Goal: Task Accomplishment & Management: Use online tool/utility

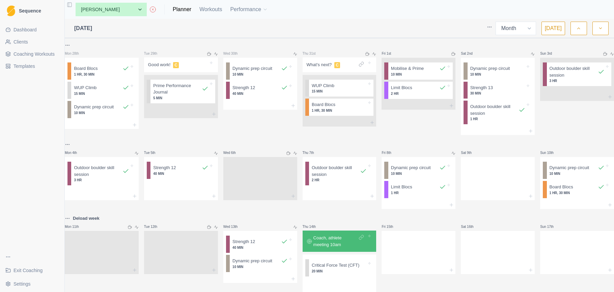
select select "month"
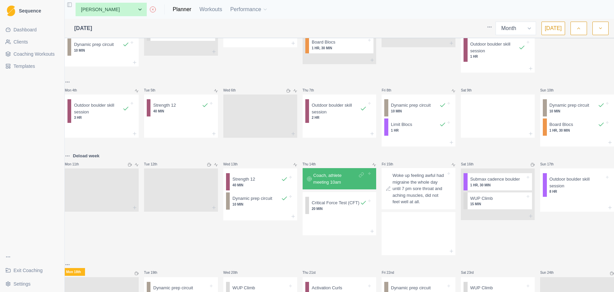
scroll to position [58, 0]
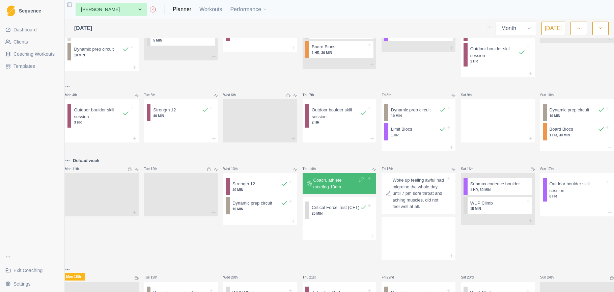
click at [26, 25] on link "Dashboard" at bounding box center [32, 29] width 59 height 11
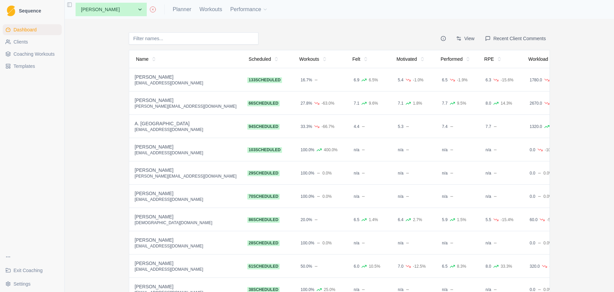
click at [532, 36] on button "Recent Client Comments" at bounding box center [515, 38] width 69 height 12
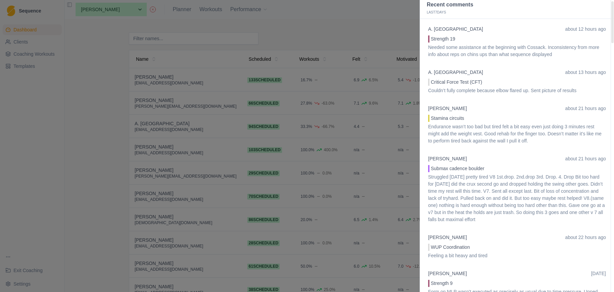
scroll to position [6, 0]
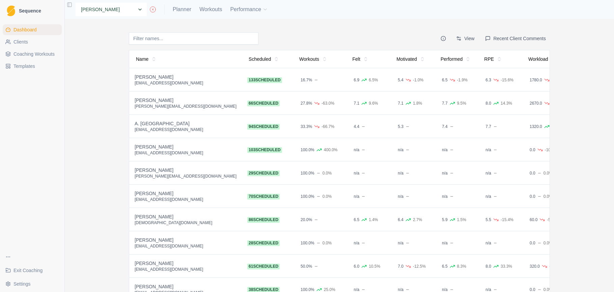
select select "fd7570e1-80ef-4b96-a6b6-721a04b9ec48"
click at [173, 12] on link "Planner" at bounding box center [182, 9] width 19 height 8
select select "month"
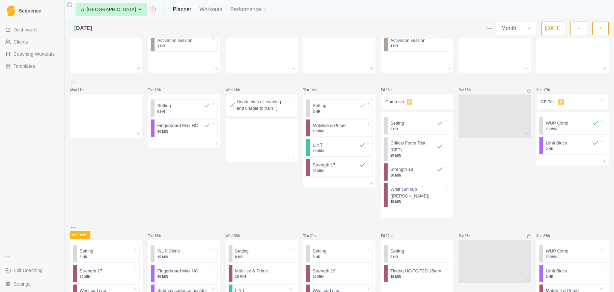
scroll to position [112, 0]
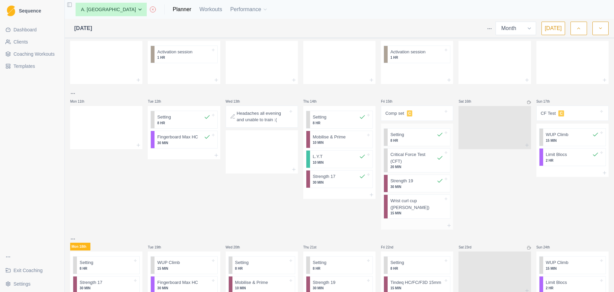
click at [413, 180] on p "Strength 19" at bounding box center [401, 180] width 23 height 7
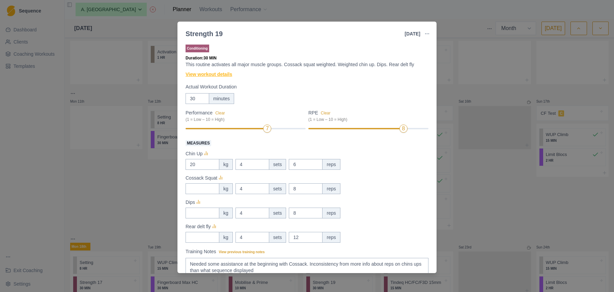
scroll to position [0, 0]
click at [217, 74] on link "View workout details" at bounding box center [209, 74] width 47 height 7
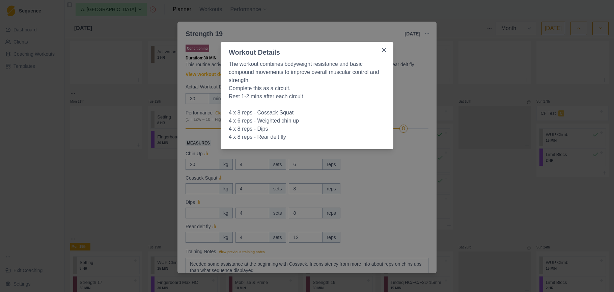
click at [376, 164] on div "Workout Details The workout combines bodyweight resistance and basic compound m…" at bounding box center [307, 146] width 614 height 292
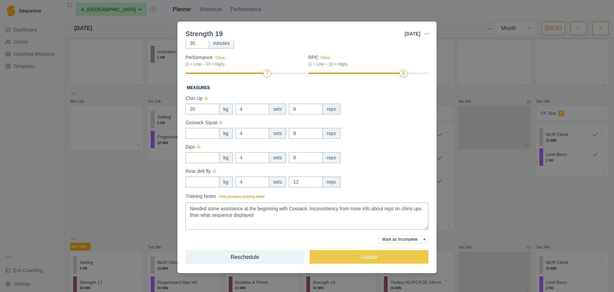
scroll to position [56, 0]
click at [198, 110] on input "20" at bounding box center [203, 109] width 34 height 11
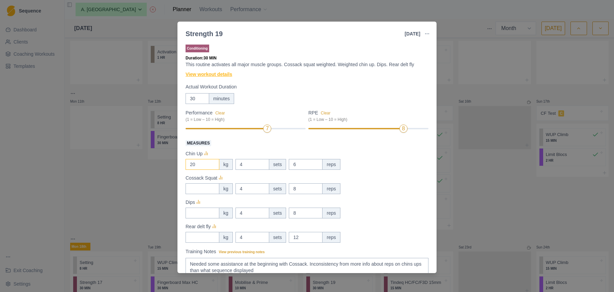
scroll to position [0, 0]
click at [221, 75] on link "View workout details" at bounding box center [209, 74] width 47 height 7
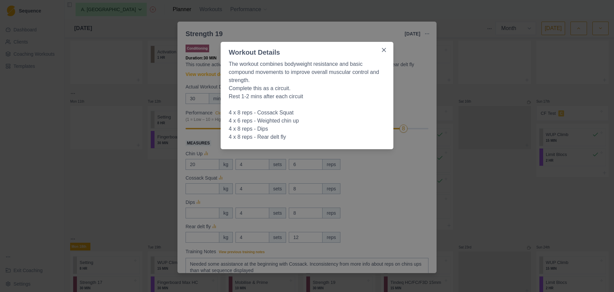
click at [358, 166] on div "Workout Details The workout combines bodyweight resistance and basic compound m…" at bounding box center [307, 146] width 614 height 292
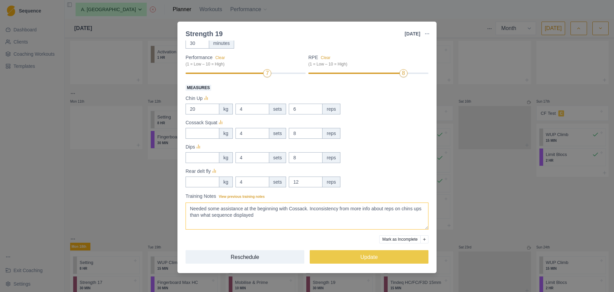
scroll to position [52, 0]
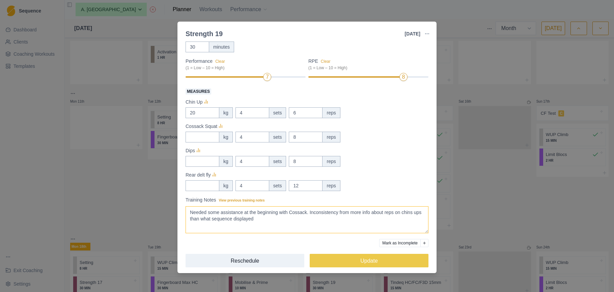
click at [274, 217] on textarea "Needed some assistance at the beginning with Cossack. Inconsistency from more i…" at bounding box center [307, 219] width 243 height 27
type textarea "Needed some assistance at the beginning with Cossack. Inconsistency from more i…"
